Goal: Navigation & Orientation: Find specific page/section

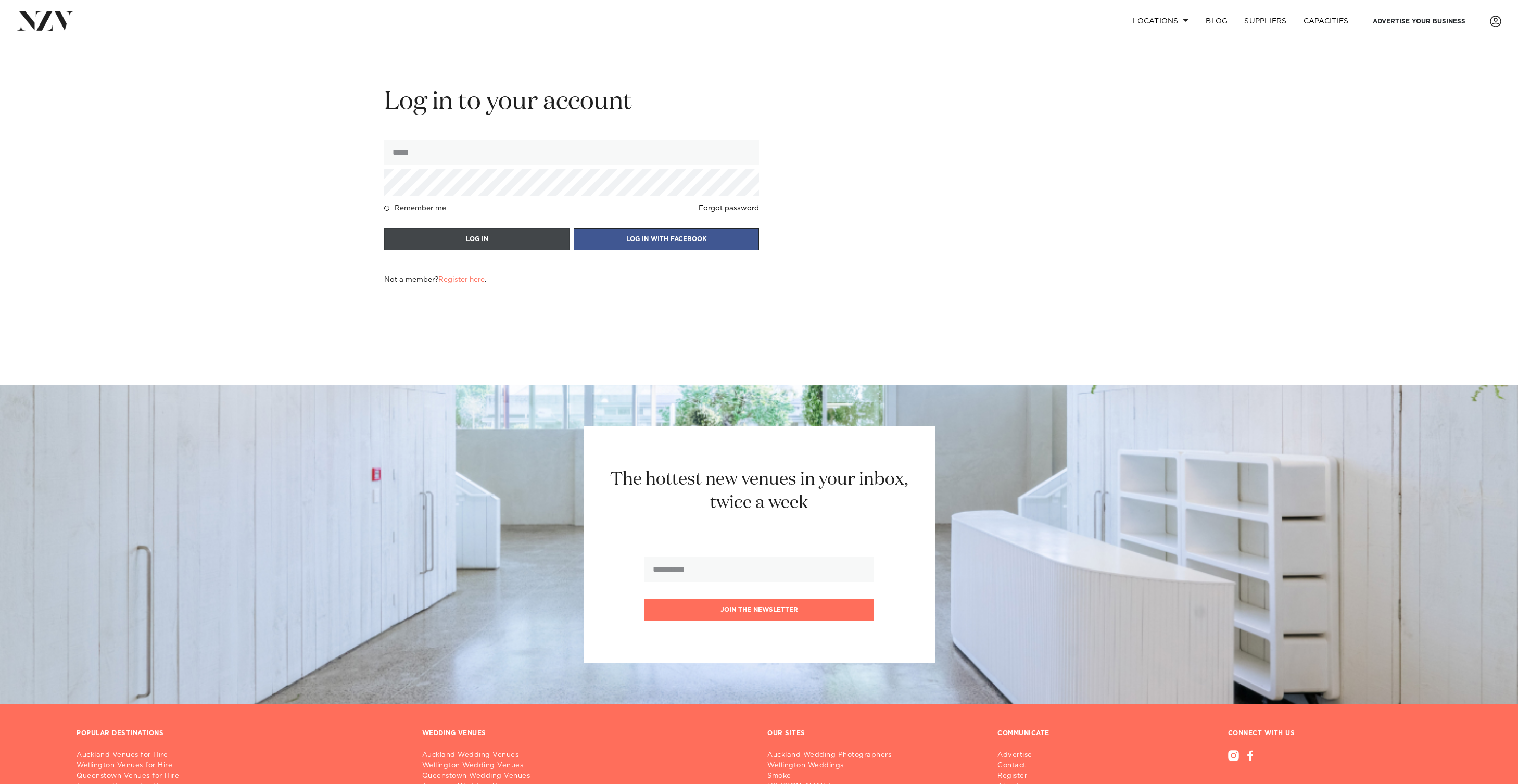
type input "**********"
click at [500, 238] on button "LOG IN" at bounding box center [476, 238] width 185 height 22
